Goal: Transaction & Acquisition: Purchase product/service

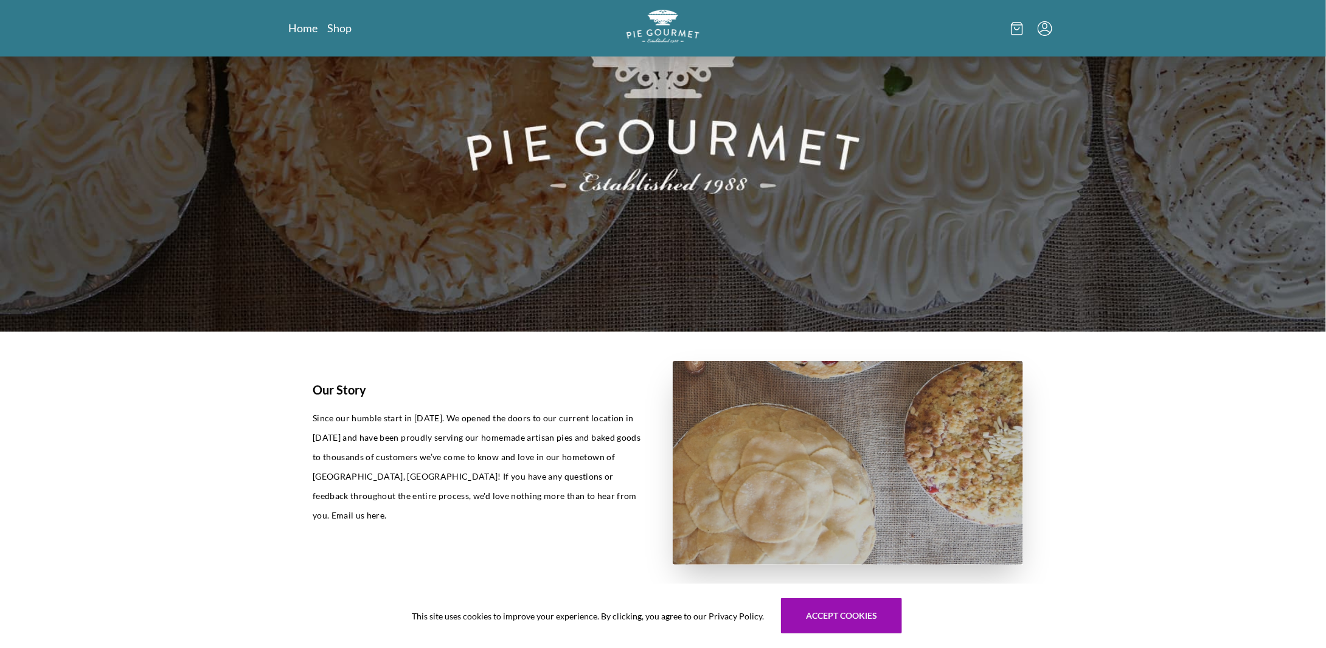
scroll to position [14, 0]
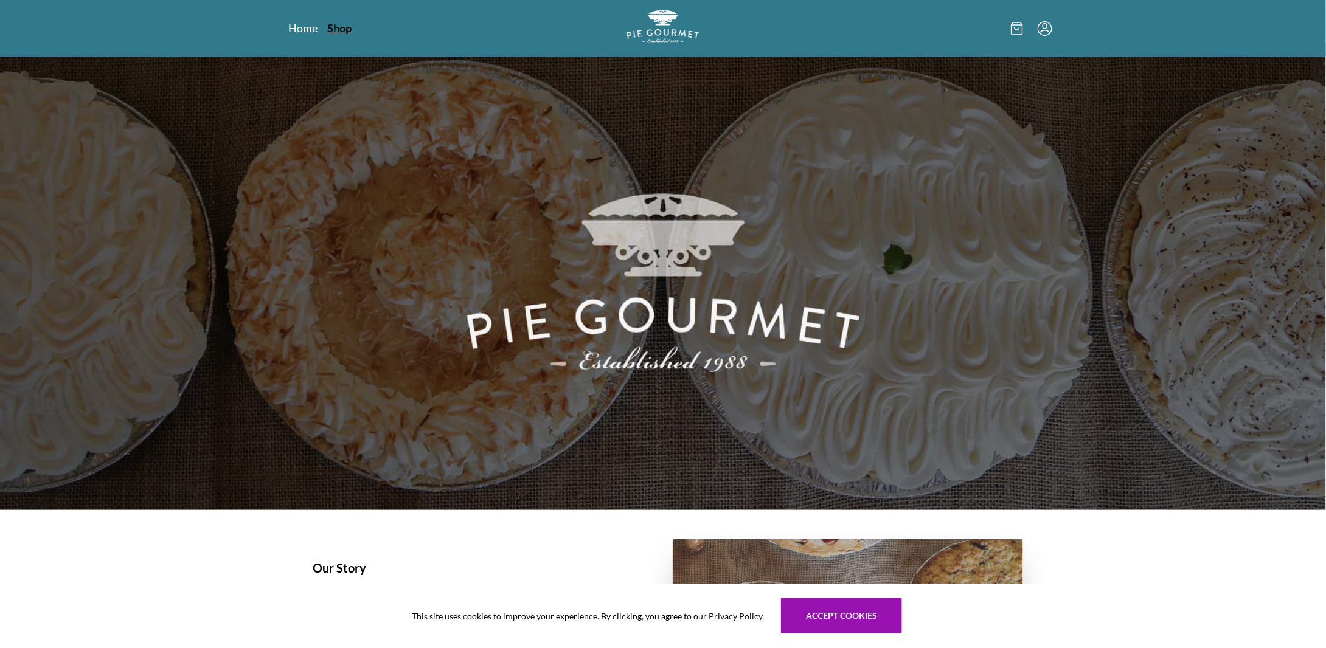
click at [334, 32] on link "Shop" at bounding box center [339, 28] width 24 height 15
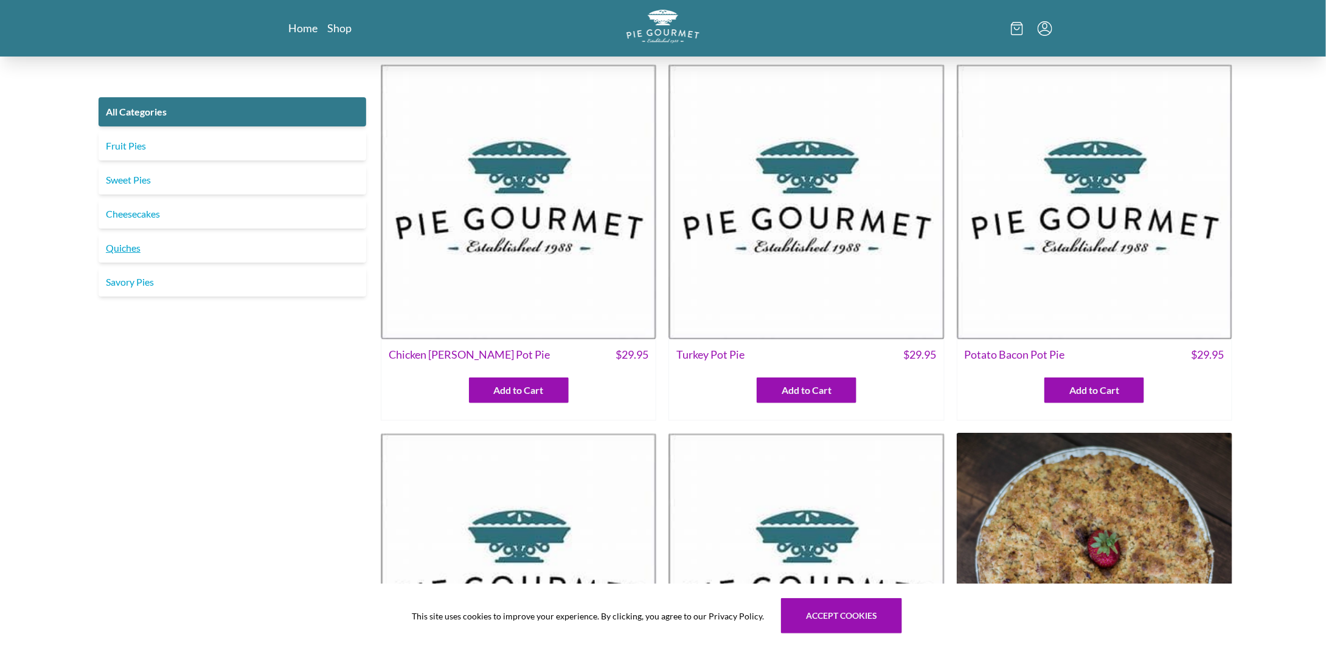
click at [120, 251] on link "Quiches" at bounding box center [233, 248] width 268 height 29
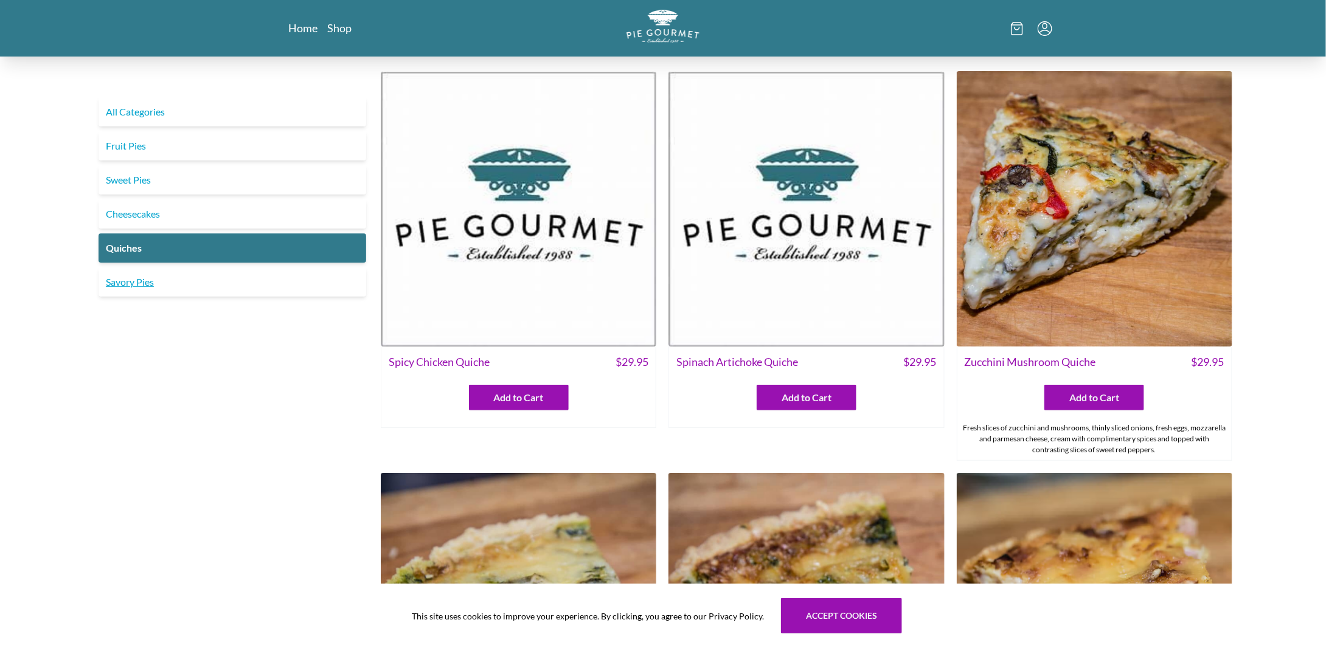
click at [138, 284] on link "Savory Pies" at bounding box center [233, 282] width 268 height 29
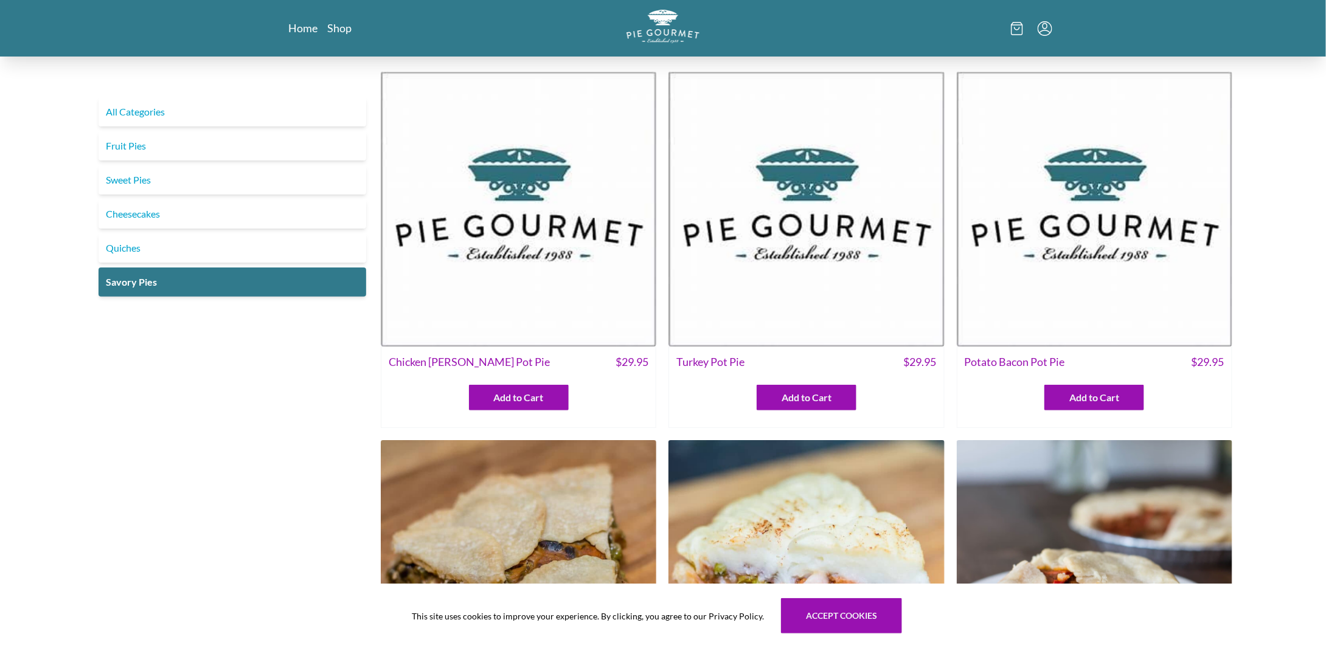
click at [1083, 261] on img at bounding box center [1095, 209] width 276 height 276
